Goal: Transaction & Acquisition: Purchase product/service

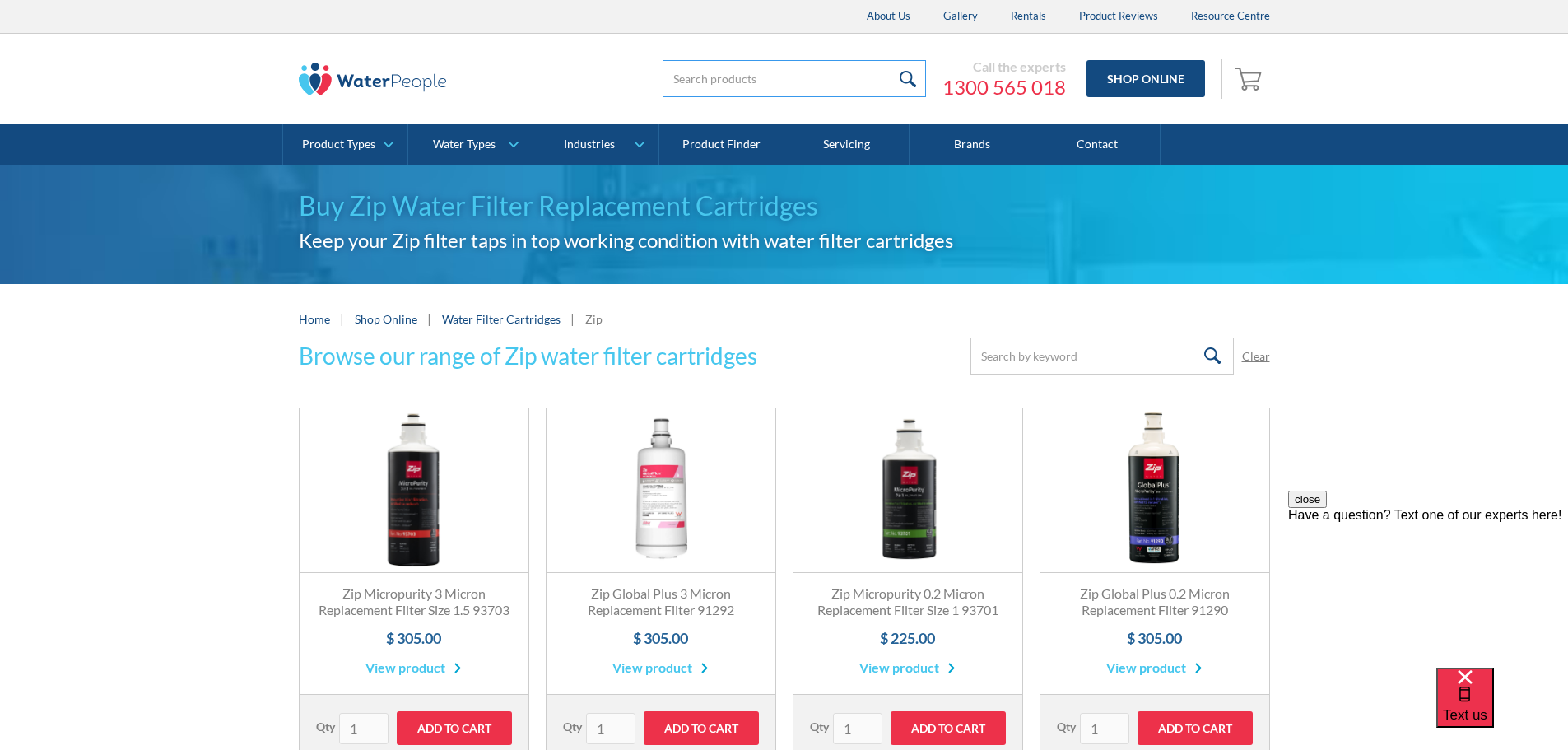
click at [737, 82] on input "search" at bounding box center [794, 78] width 264 height 37
type input "co2"
click at [891, 60] on input "submit" at bounding box center [908, 78] width 36 height 37
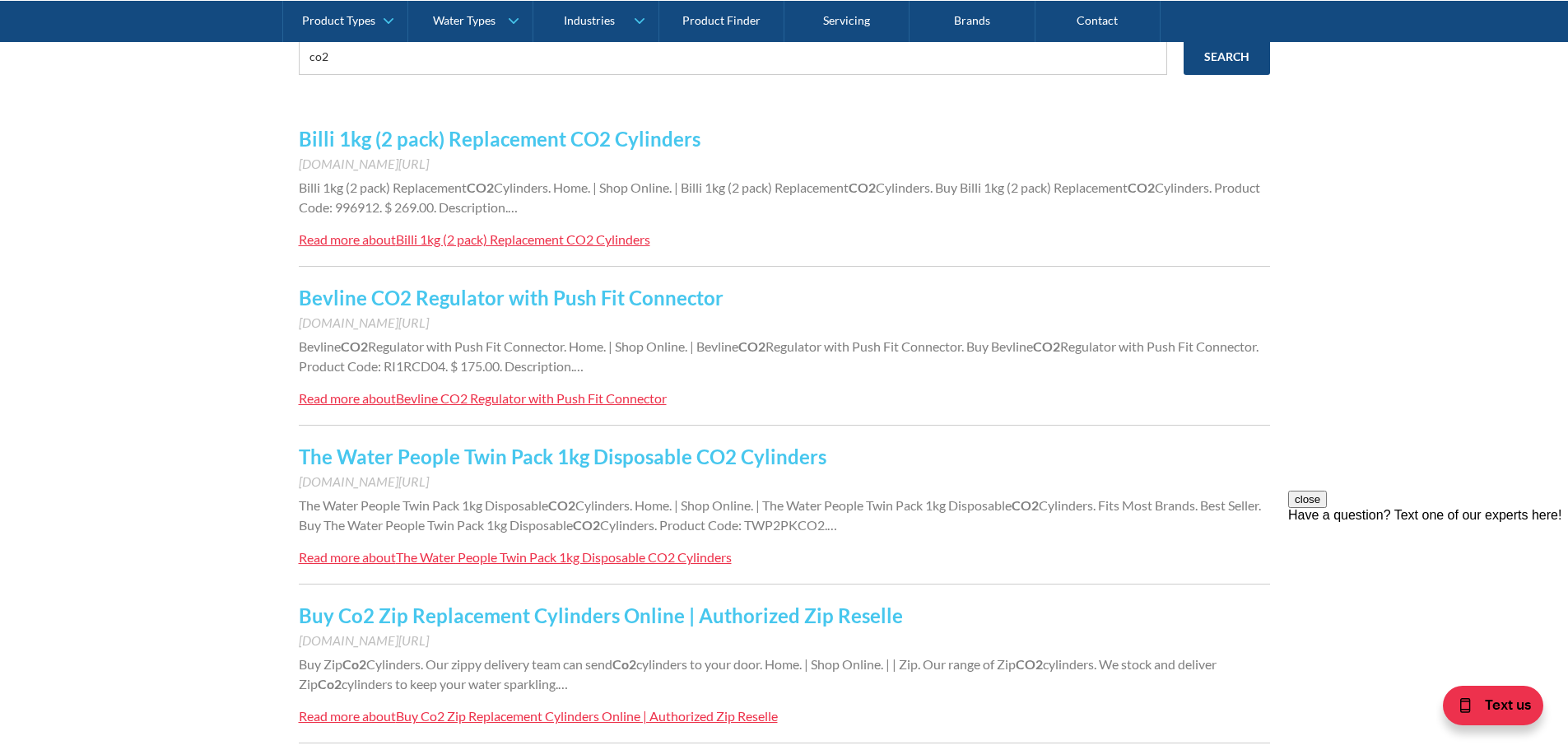
scroll to position [329, 0]
click at [619, 447] on link "The Water People Twin Pack 1kg Disposable CO2 Cylinders" at bounding box center [562, 455] width 527 height 24
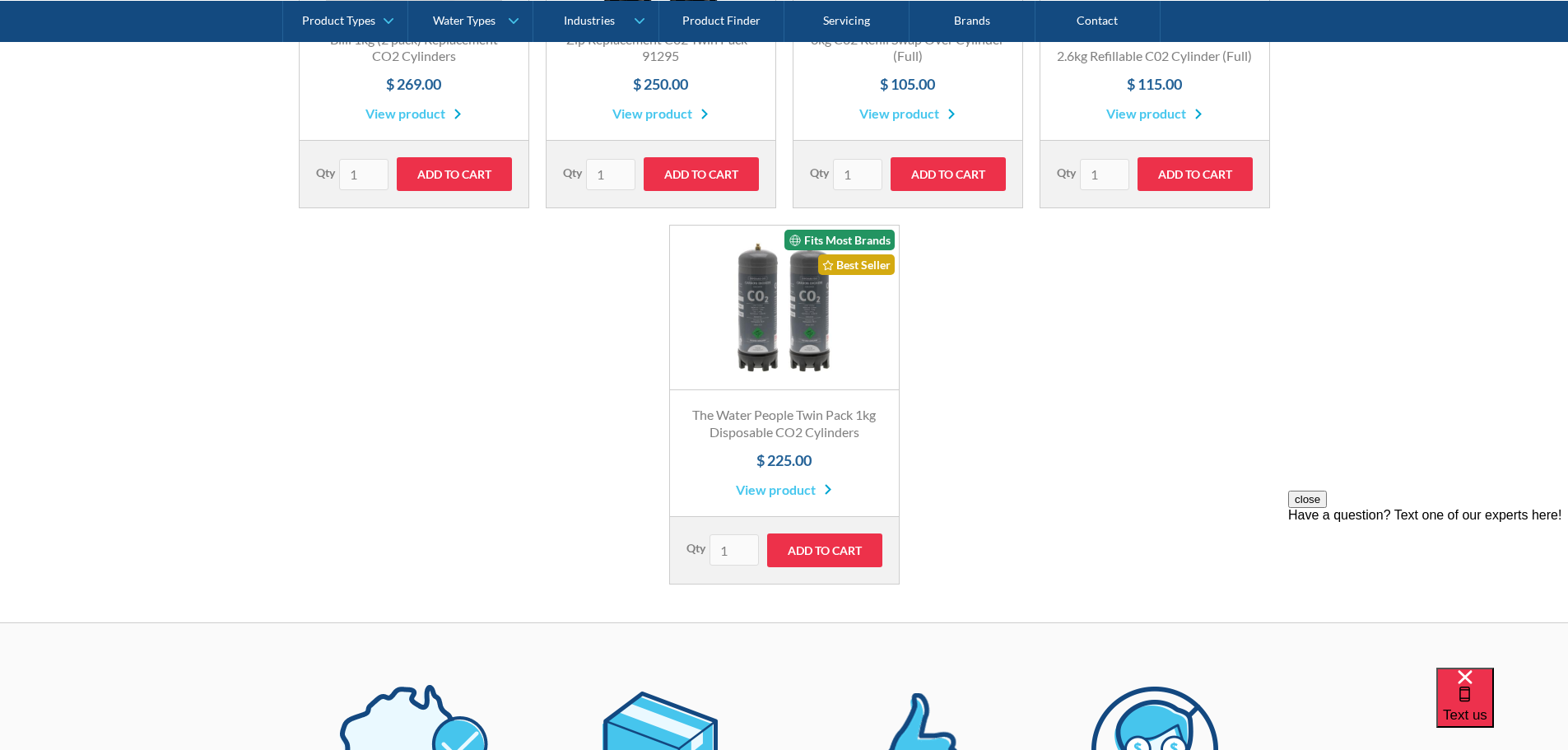
scroll to position [906, 0]
